Goal: Information Seeking & Learning: Understand process/instructions

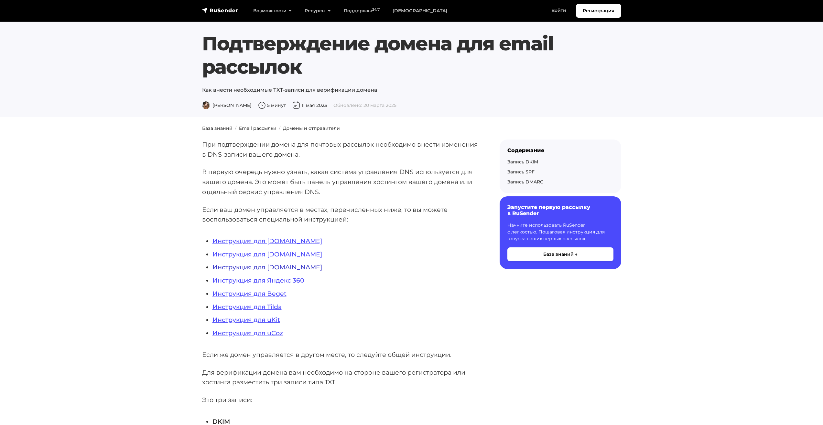
click at [265, 268] on link "Инструкция для NIC.RU" at bounding box center [267, 268] width 110 height 8
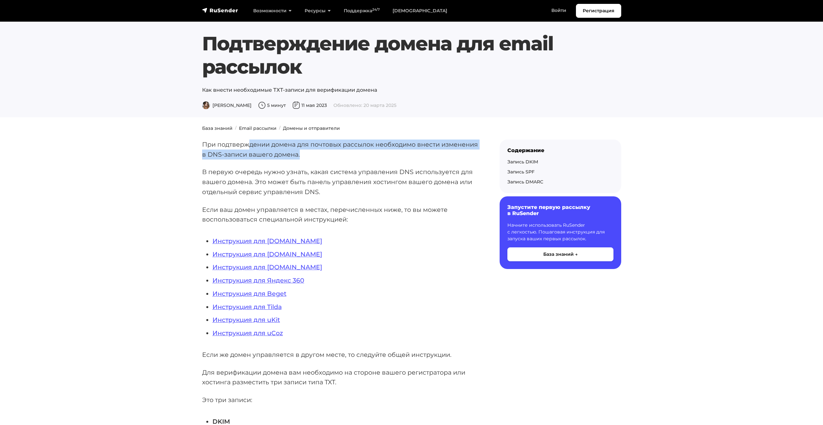
drag, startPoint x: 250, startPoint y: 149, endPoint x: 320, endPoint y: 158, distance: 70.7
click at [320, 158] on p "При подтверждении домена для почтовых рассылок необходимо внести изменения в DN…" at bounding box center [340, 150] width 277 height 20
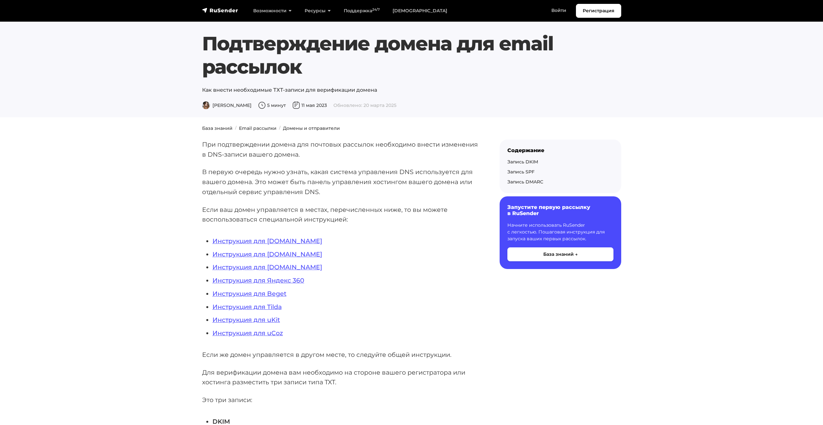
drag, startPoint x: 206, startPoint y: 181, endPoint x: 235, endPoint y: 186, distance: 29.4
click at [207, 183] on p "В первую очередь нужно узнать, какая система управления DNS используется для ва…" at bounding box center [340, 182] width 277 height 30
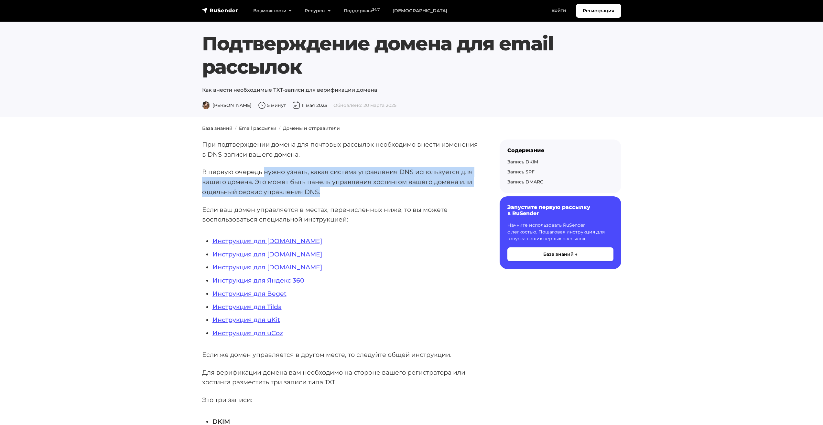
drag, startPoint x: 264, startPoint y: 170, endPoint x: 384, endPoint y: 189, distance: 122.5
click at [384, 189] on p "В первую очередь нужно узнать, какая система управления DNS используется для ва…" at bounding box center [340, 182] width 277 height 30
click at [286, 183] on p "В первую очередь нужно узнать, какая система управления DNS используется для ва…" at bounding box center [340, 182] width 277 height 30
drag, startPoint x: 255, startPoint y: 175, endPoint x: 363, endPoint y: 194, distance: 109.3
click at [363, 194] on p "В первую очередь нужно узнать, какая система управления DNS используется для ва…" at bounding box center [340, 182] width 277 height 30
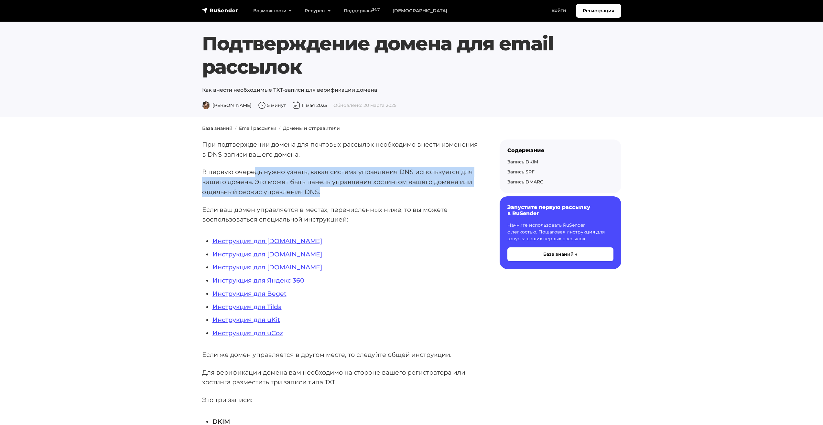
click at [289, 184] on p "В первую очередь нужно узнать, какая система управления DNS используется для ва…" at bounding box center [340, 182] width 277 height 30
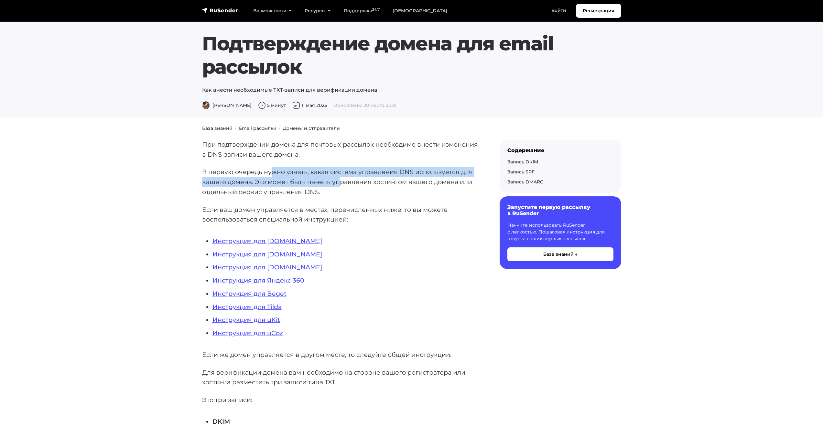
drag, startPoint x: 272, startPoint y: 172, endPoint x: 338, endPoint y: 187, distance: 67.6
click at [338, 187] on p "В первую очередь нужно узнать, какая система управления DNS используется для ва…" at bounding box center [340, 182] width 277 height 30
drag, startPoint x: 220, startPoint y: 183, endPoint x: 236, endPoint y: 185, distance: 16.6
click at [219, 183] on p "В первую очередь нужно узнать, какая система управления DNS используется для ва…" at bounding box center [340, 182] width 277 height 30
click at [229, 185] on p "В первую очередь нужно узнать, какая система управления DNS используется для ва…" at bounding box center [340, 182] width 277 height 30
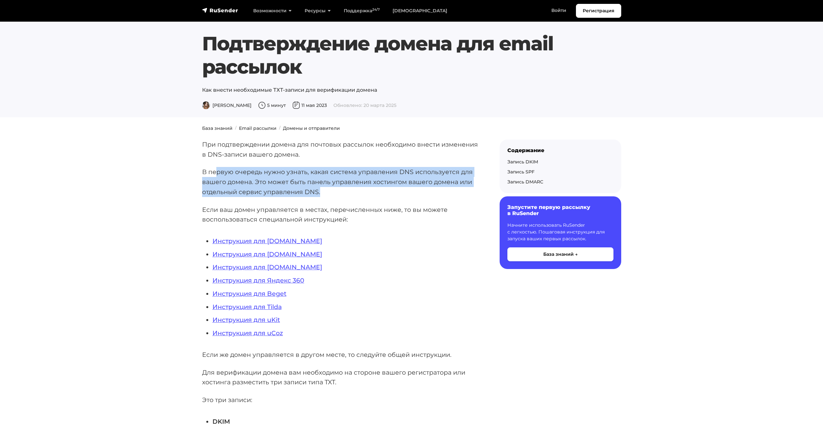
drag, startPoint x: 217, startPoint y: 172, endPoint x: 323, endPoint y: 188, distance: 106.9
click at [323, 188] on p "В первую очередь нужно узнать, какая система управления DNS используется для ва…" at bounding box center [340, 182] width 277 height 30
click at [244, 175] on p "В первую очередь нужно узнать, какая система управления DNS используется для ва…" at bounding box center [340, 182] width 277 height 30
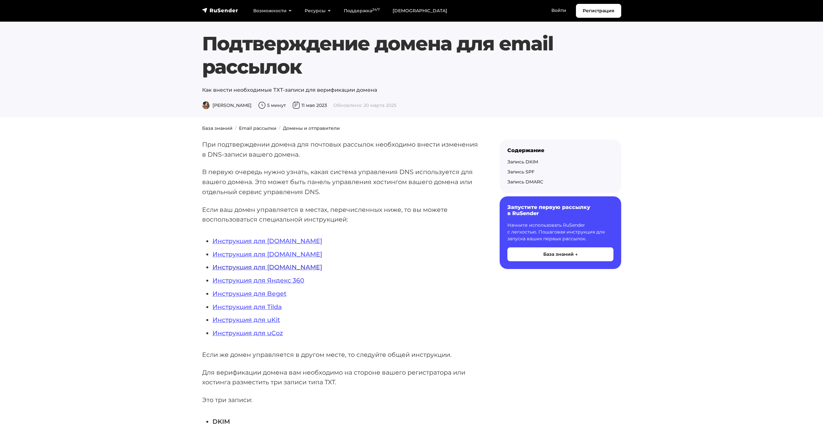
click at [269, 269] on link "Инструкция для NIC.RU" at bounding box center [267, 268] width 110 height 8
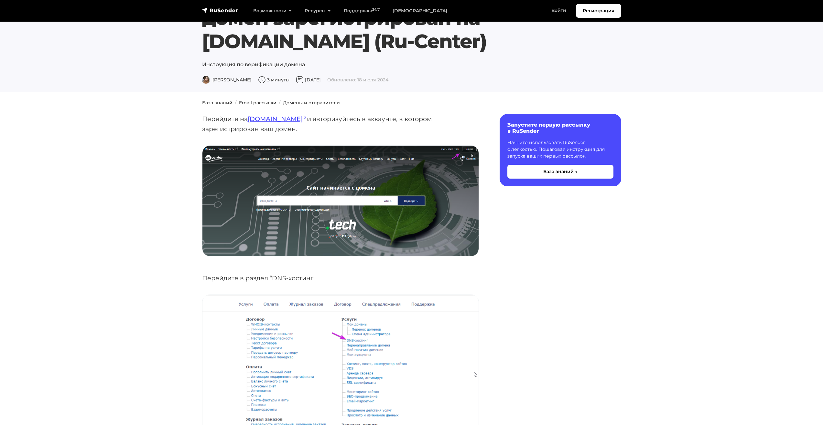
scroll to position [32, 0]
